Goal: Connect with others: Establish contact or relationships with other users

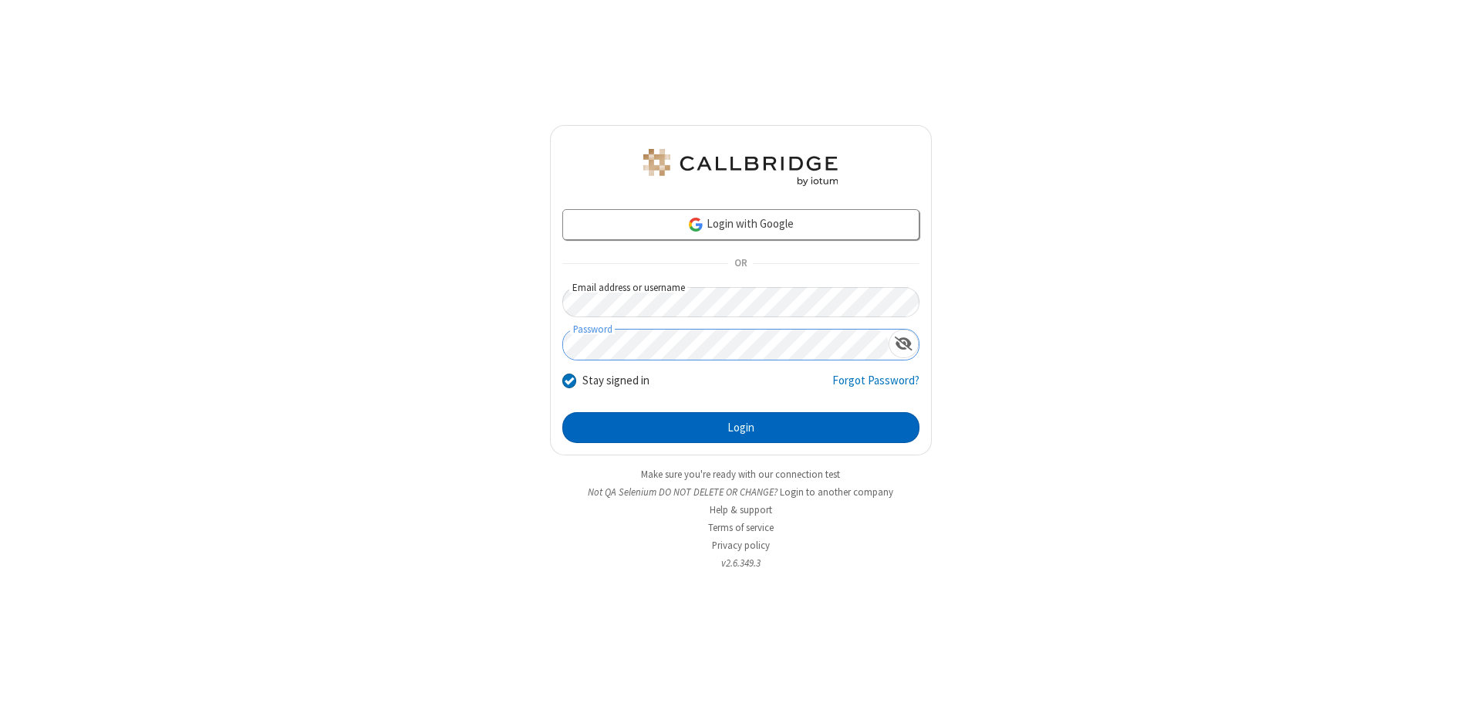
click at [740, 427] on button "Login" at bounding box center [740, 427] width 357 height 31
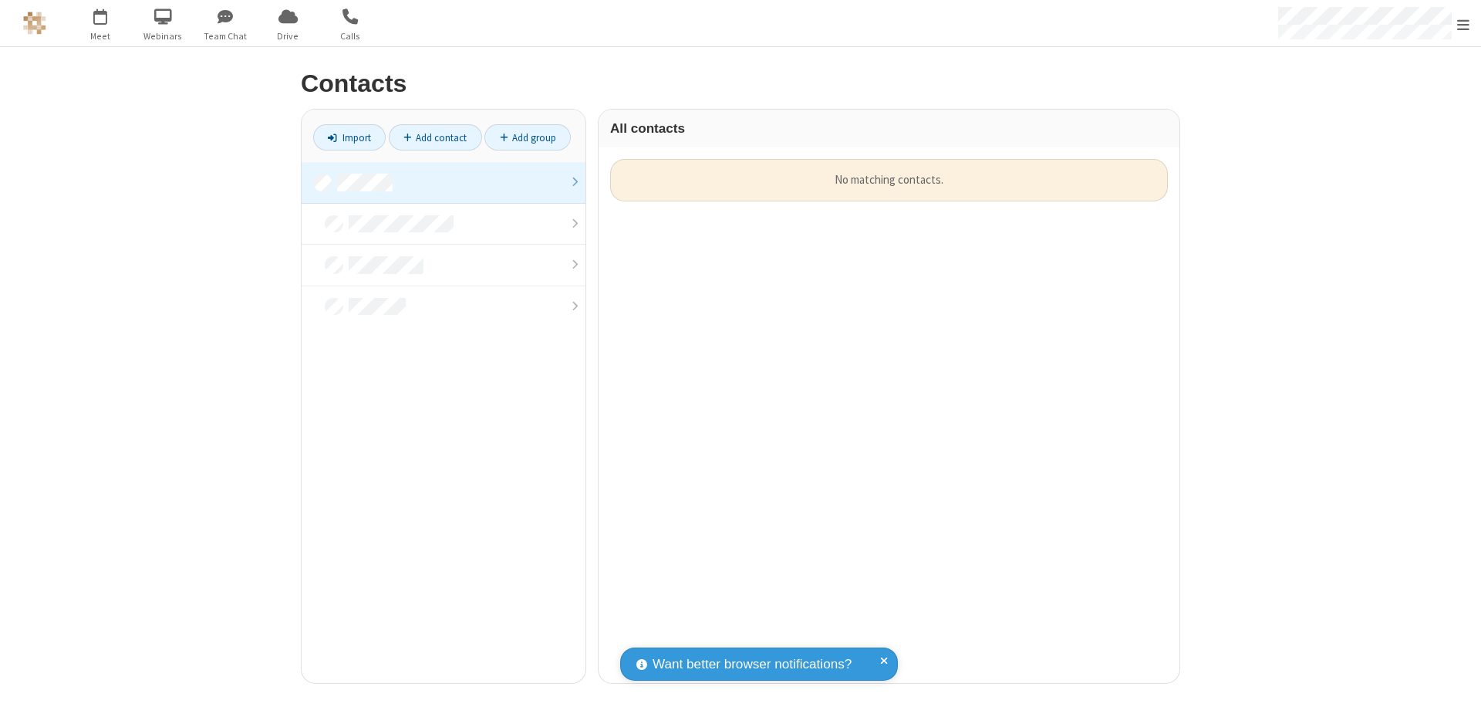
scroll to position [524, 569]
click at [443, 182] on link at bounding box center [444, 183] width 284 height 42
click at [435, 137] on link "Add contact" at bounding box center [435, 137] width 93 height 26
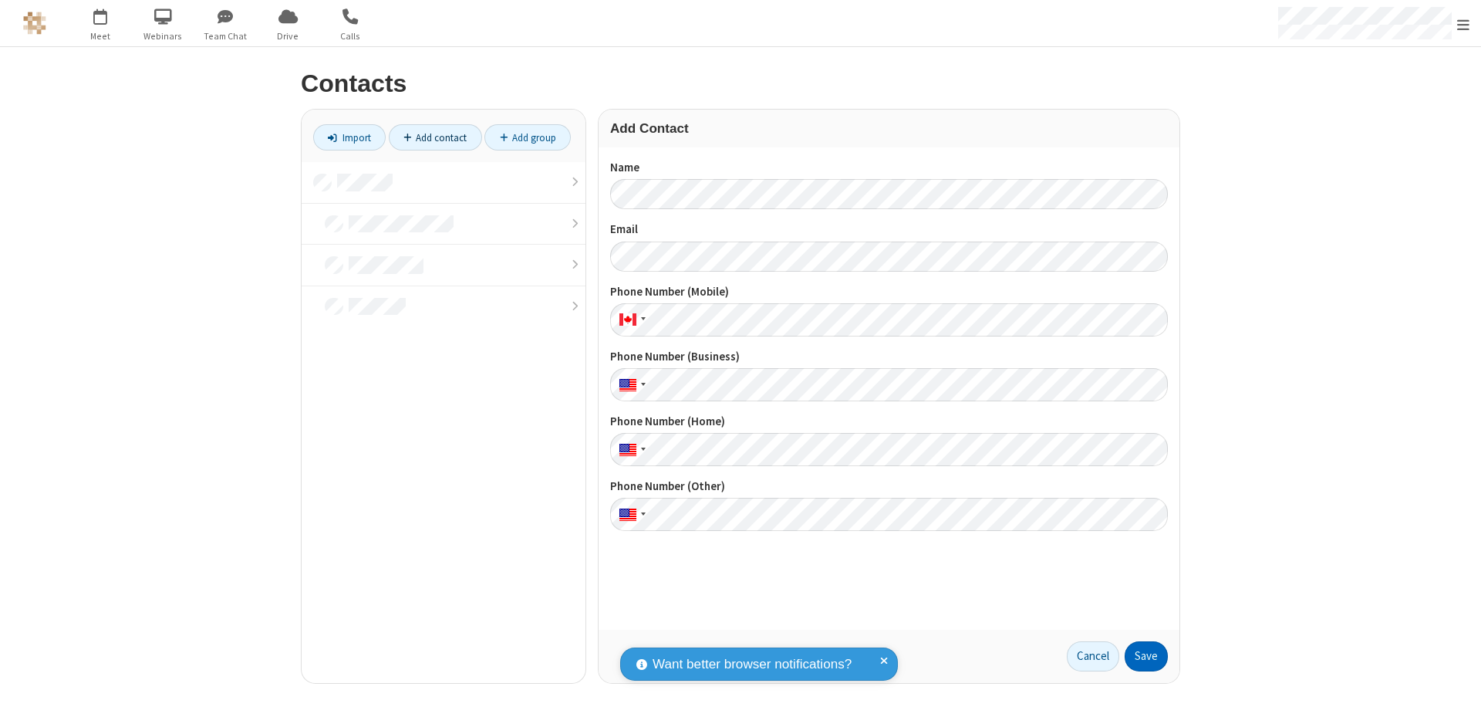
click at [1146, 656] on button "Save" at bounding box center [1146, 656] width 43 height 31
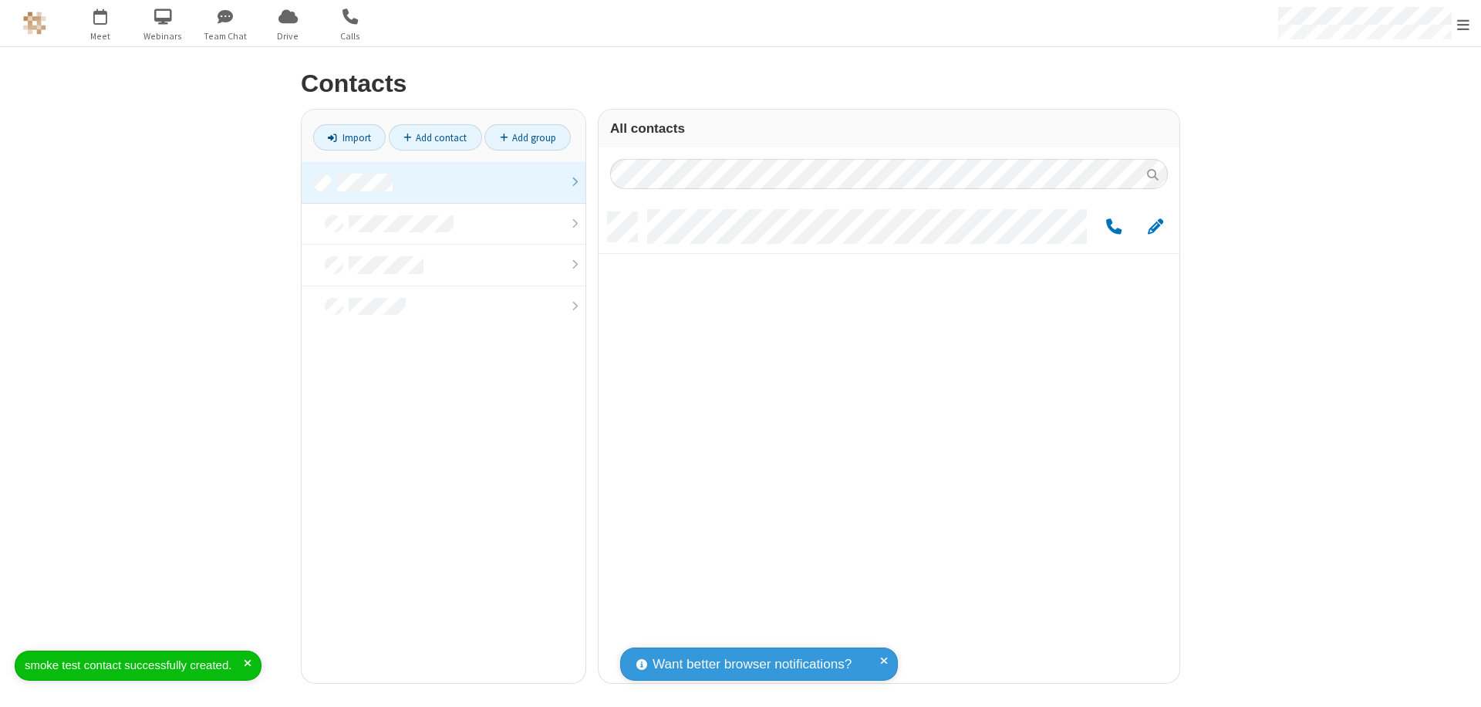
scroll to position [470, 569]
